Goal: Task Accomplishment & Management: Use online tool/utility

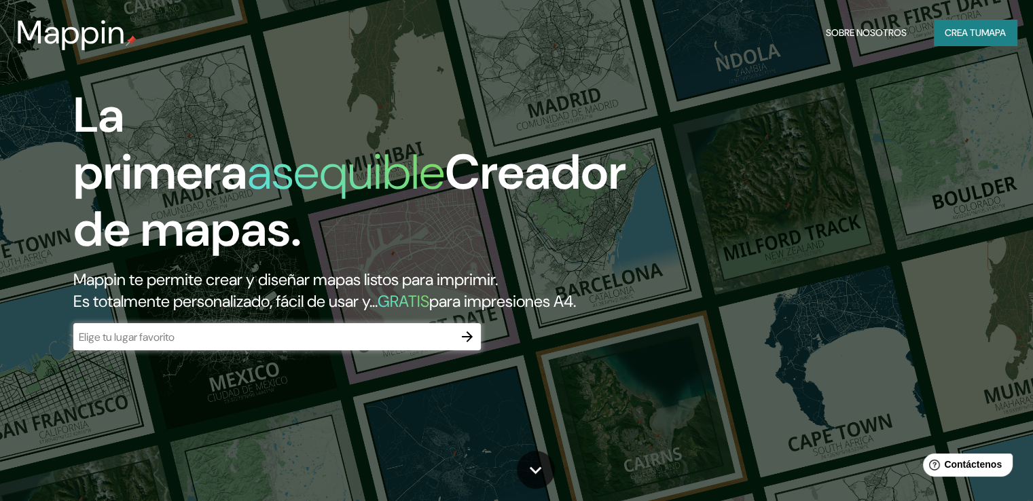
click at [260, 345] on input "text" at bounding box center [263, 337] width 380 height 16
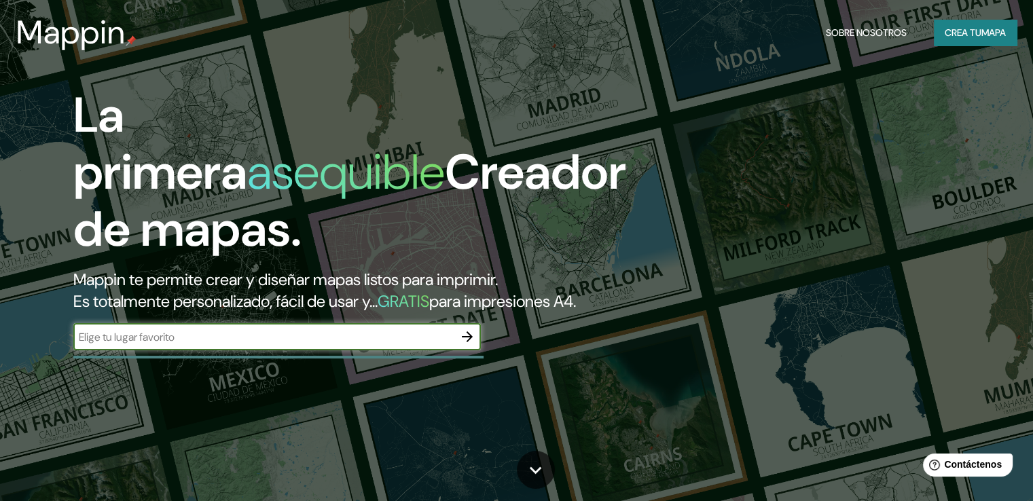
click at [261, 345] on input "text" at bounding box center [263, 337] width 380 height 16
type input "[GEOGRAPHIC_DATA]"
click at [467, 342] on icon "button" at bounding box center [467, 336] width 11 height 11
